Goal: Task Accomplishment & Management: Use online tool/utility

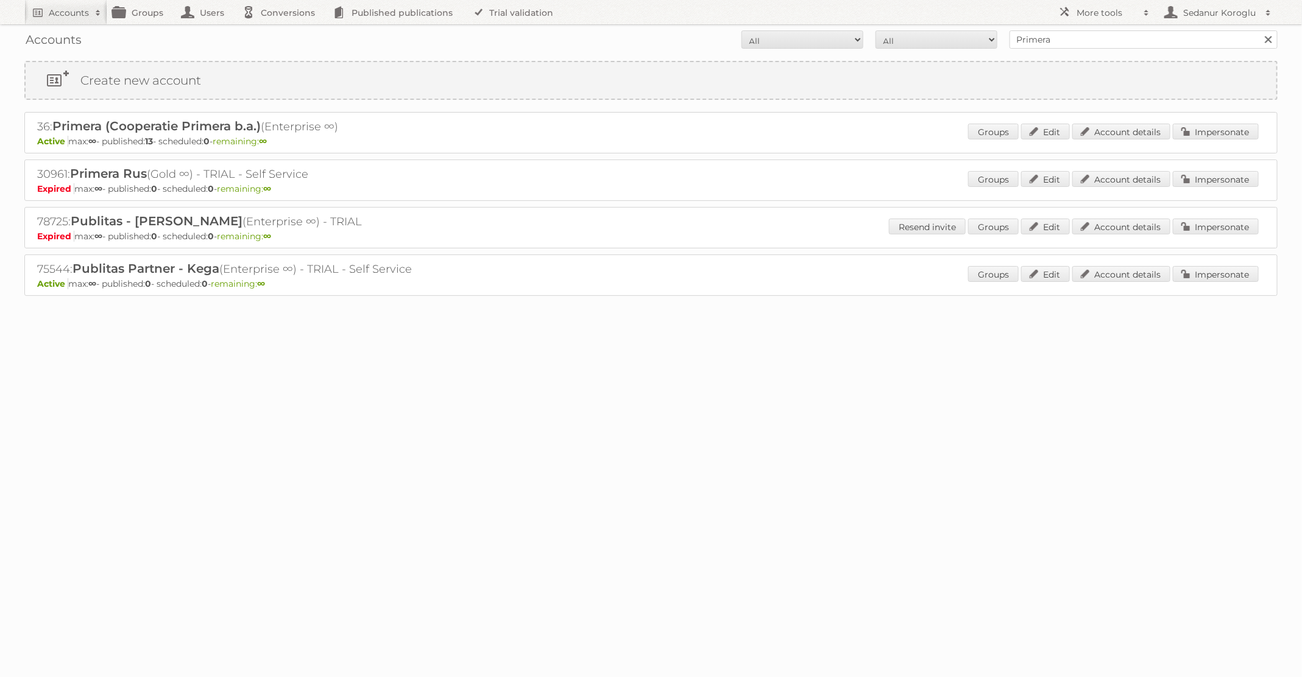
click at [936, 38] on form "All Active Expired Pending All Paid Trials Self service Primera Search" at bounding box center [650, 39] width 1253 height 18
type input "Welkoop"
click at [1259, 30] on input "Search" at bounding box center [1268, 39] width 18 height 18
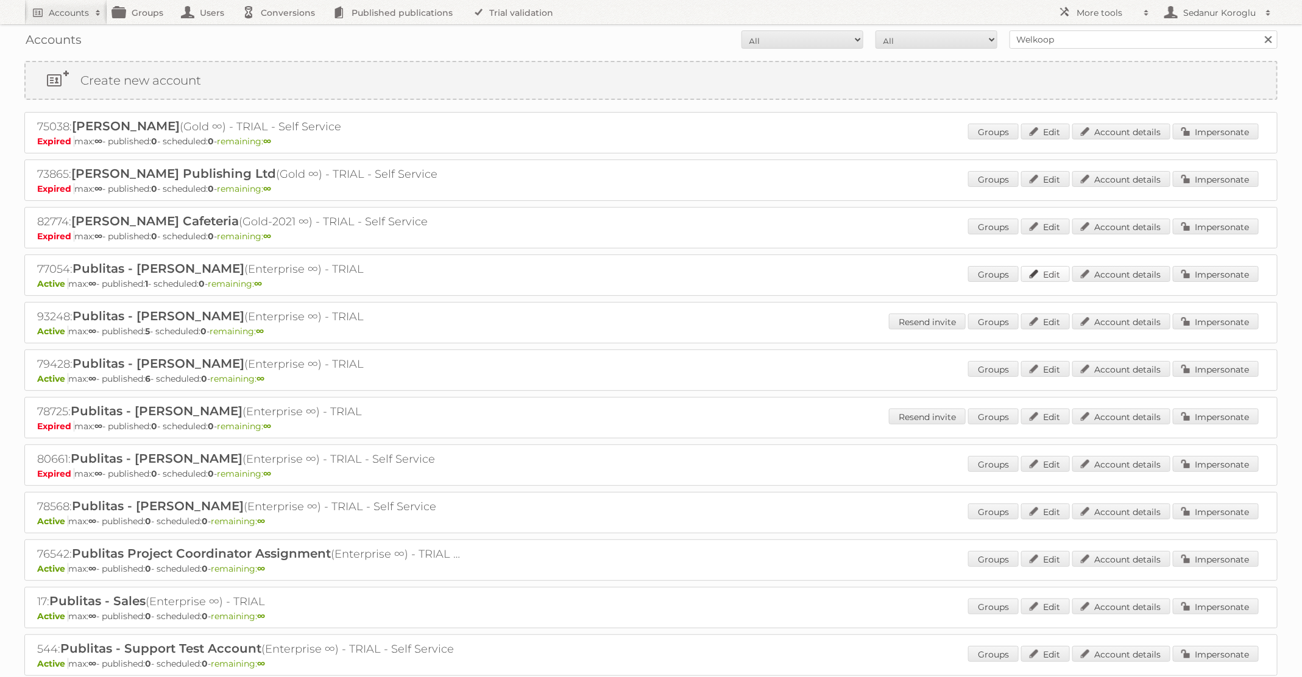
scroll to position [218, 0]
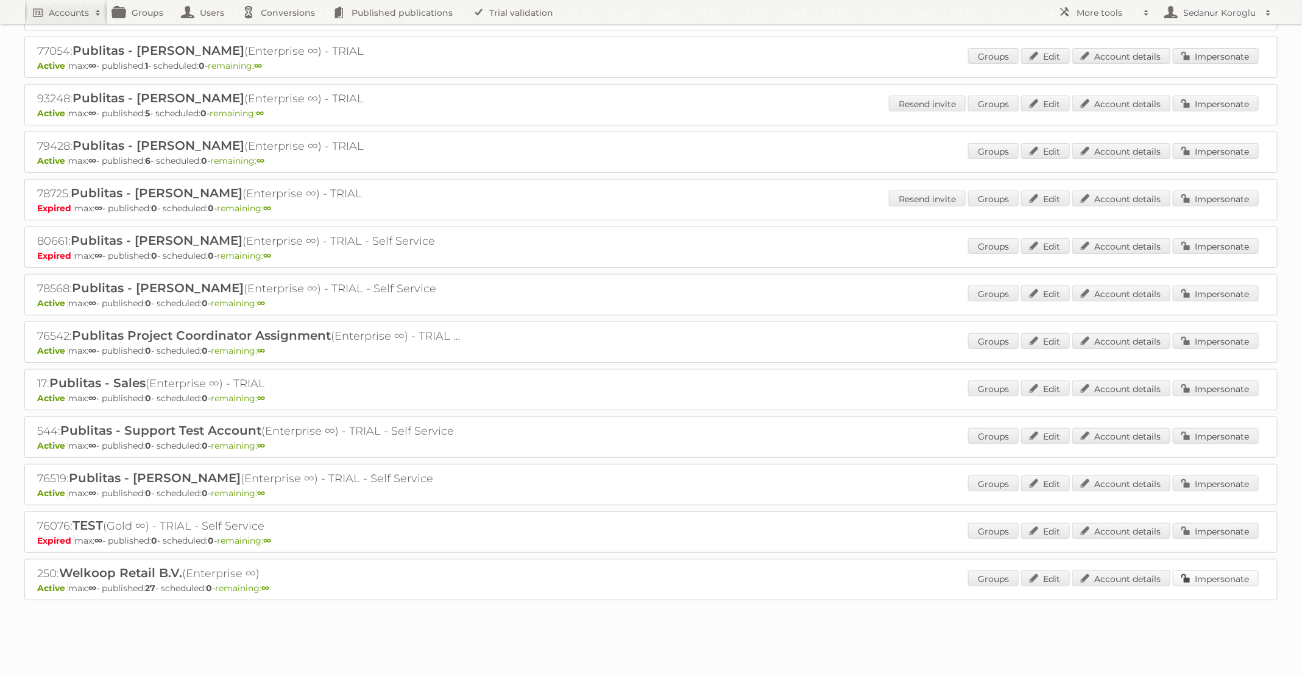
click at [1207, 578] on link "Impersonate" at bounding box center [1216, 579] width 86 height 16
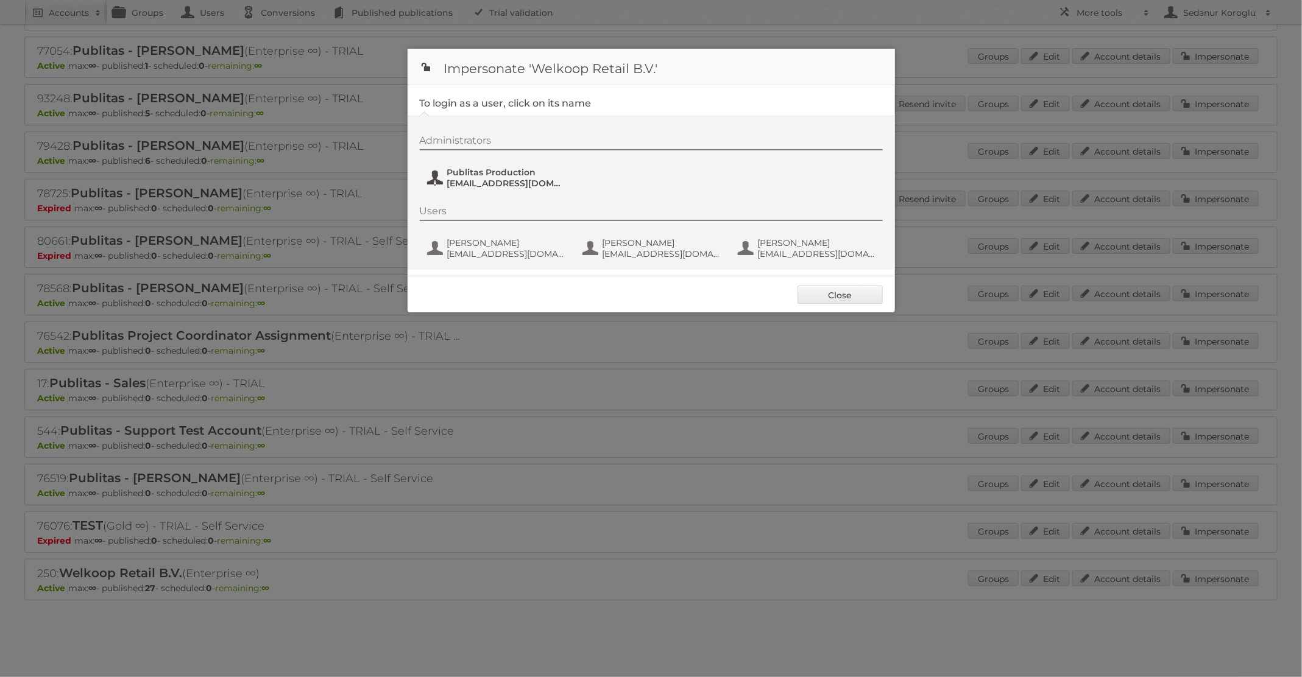
click at [511, 180] on span "fs+welkoop@publitas.com" at bounding box center [506, 183] width 118 height 11
